Goal: Information Seeking & Learning: Learn about a topic

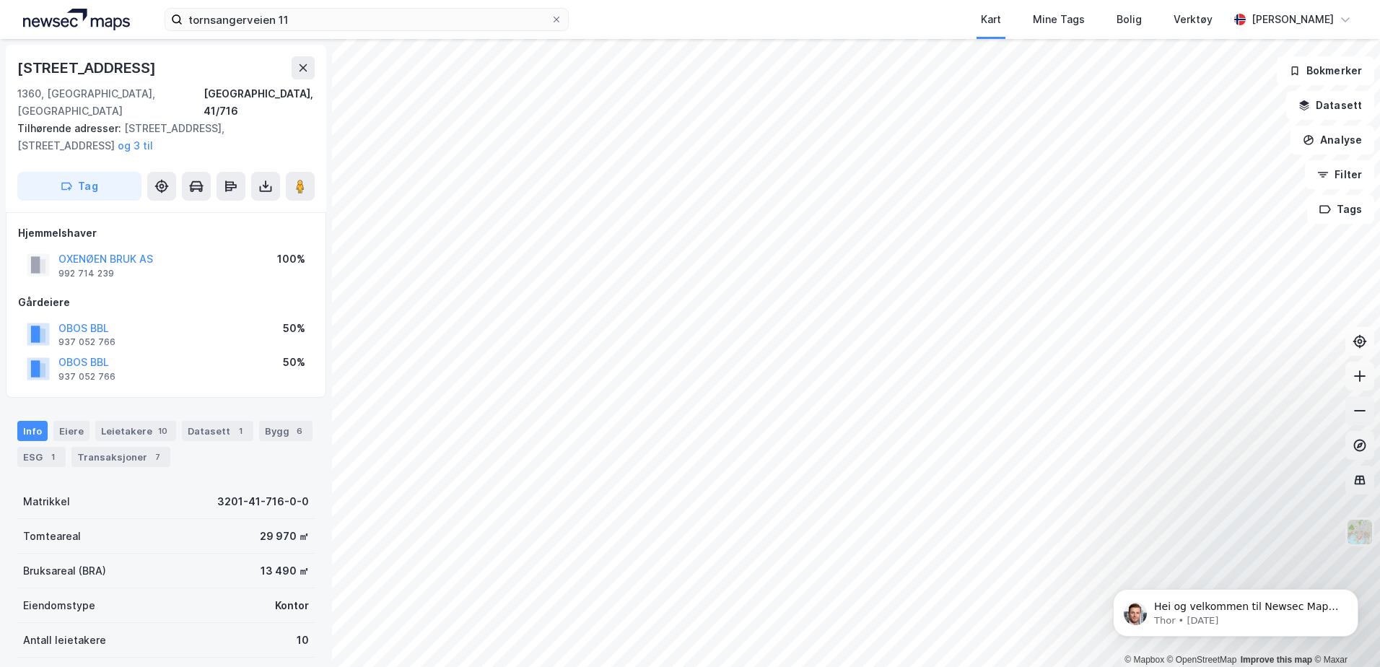
click at [1363, 407] on icon at bounding box center [1360, 410] width 14 height 14
click at [1363, 406] on icon at bounding box center [1360, 410] width 14 height 14
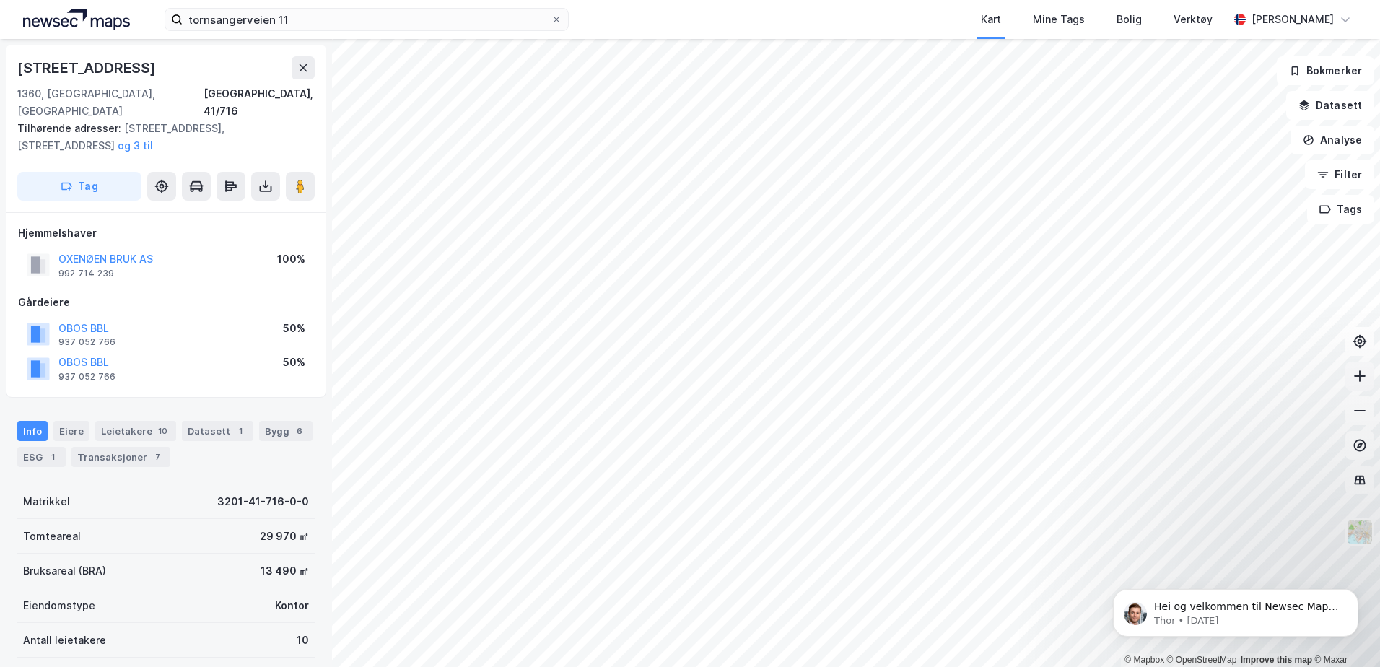
click at [1354, 380] on icon at bounding box center [1360, 376] width 14 height 14
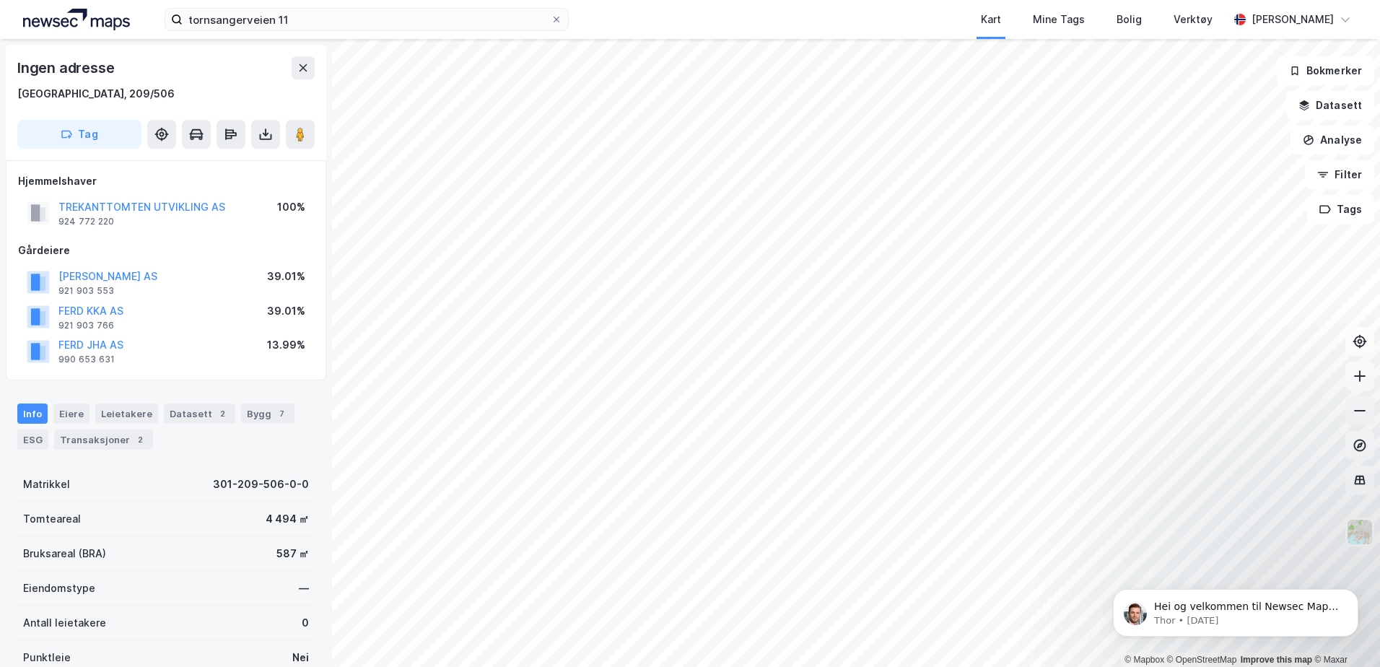
click at [1365, 413] on icon at bounding box center [1360, 410] width 14 height 14
click at [1355, 379] on icon at bounding box center [1360, 376] width 14 height 14
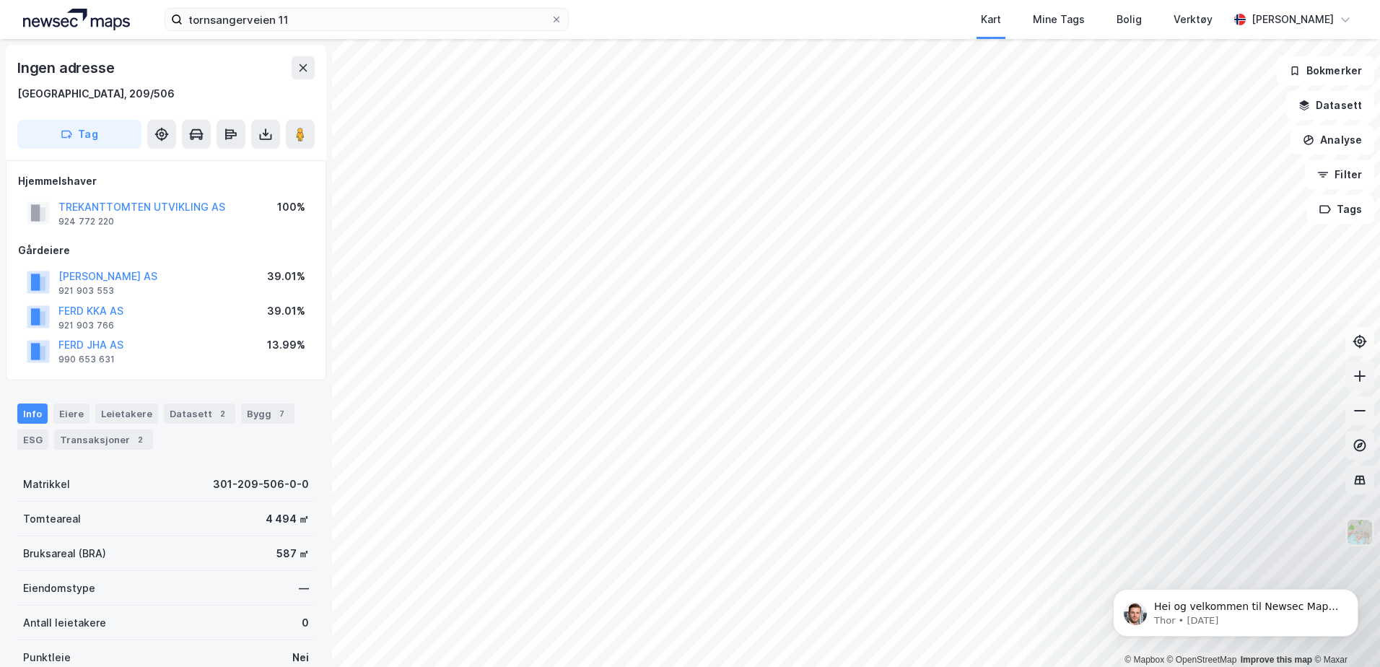
click at [1355, 379] on icon at bounding box center [1360, 376] width 14 height 14
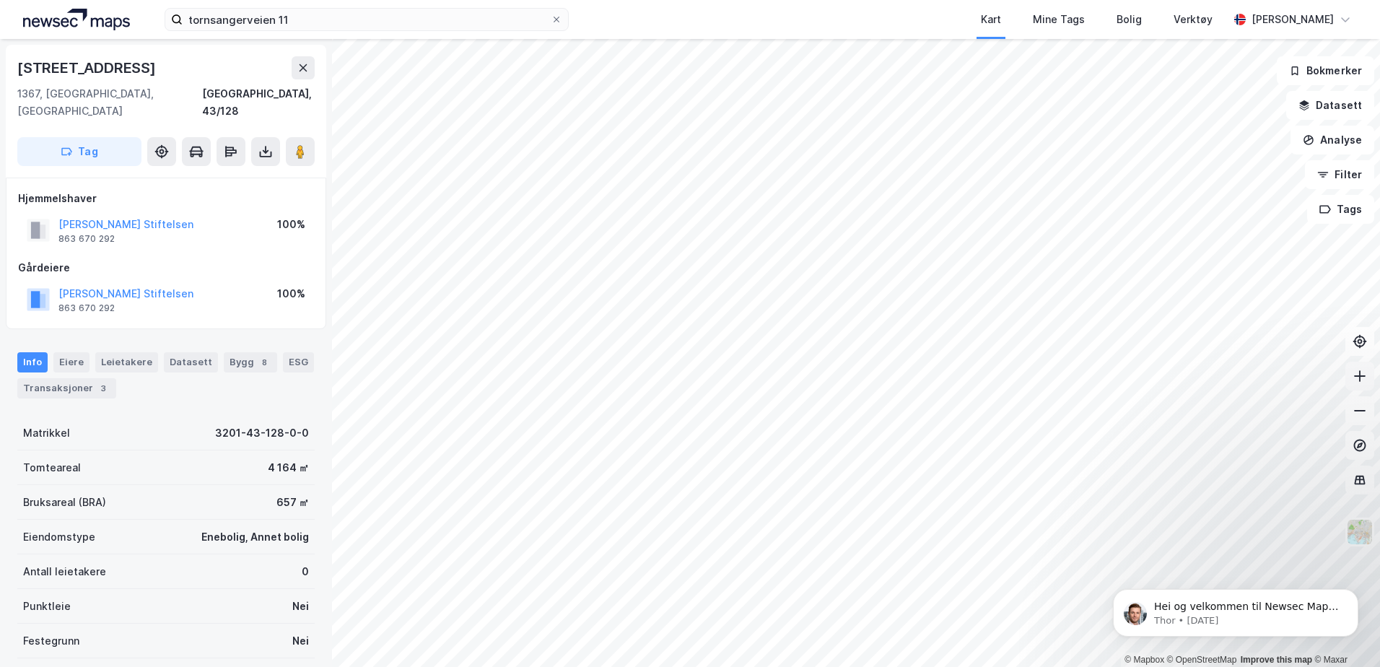
scroll to position [4, 0]
